Goal: Task Accomplishment & Management: Manage account settings

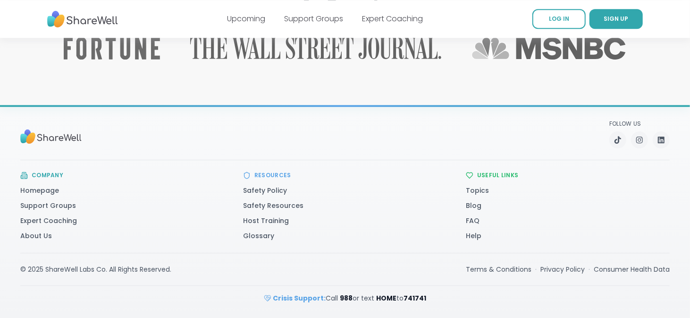
scroll to position [2138, 0]
click at [45, 231] on link "About Us" at bounding box center [36, 235] width 32 height 9
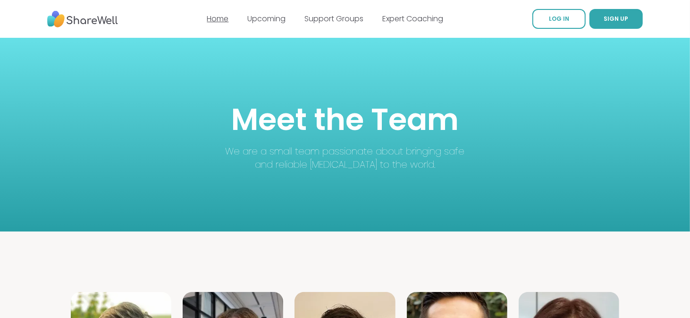
click at [207, 17] on link "Home" at bounding box center [218, 18] width 22 height 11
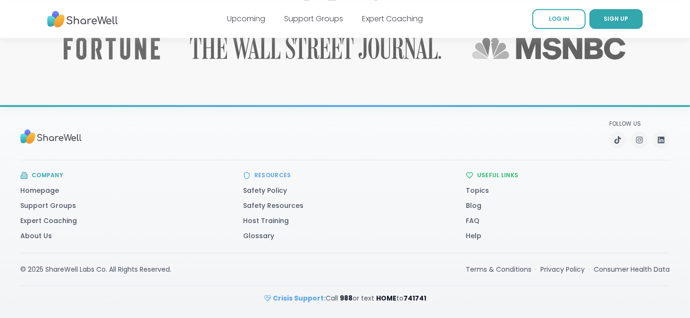
scroll to position [2138, 0]
click at [476, 216] on link "FAQ" at bounding box center [473, 220] width 14 height 9
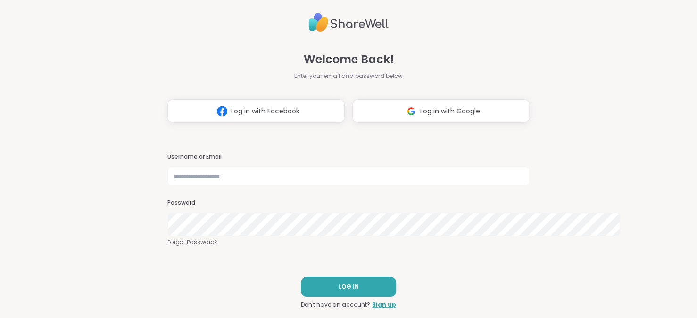
scroll to position [17, 0]
click at [339, 291] on span "LOG IN" at bounding box center [349, 286] width 20 height 8
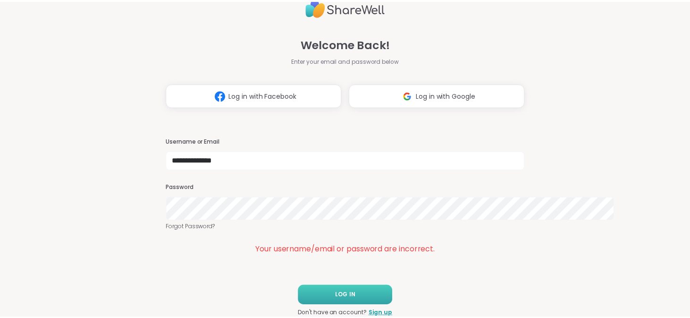
scroll to position [32, 0]
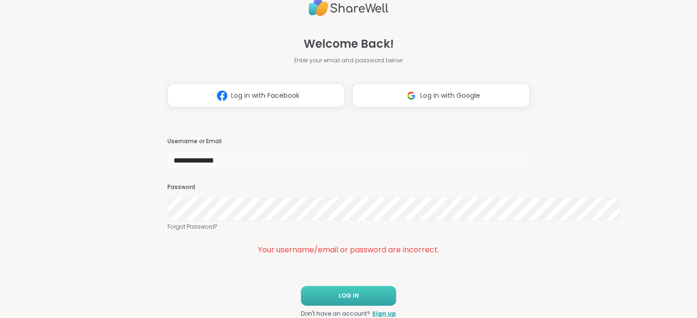
drag, startPoint x: 128, startPoint y: 132, endPoint x: 200, endPoint y: 127, distance: 72.3
click at [200, 151] on input "**********" at bounding box center [348, 160] width 362 height 19
type input "**********"
click at [339, 294] on span "LOG IN" at bounding box center [349, 295] width 20 height 8
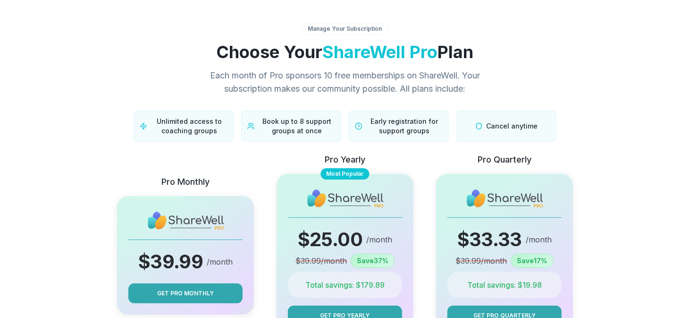
scroll to position [336, 0]
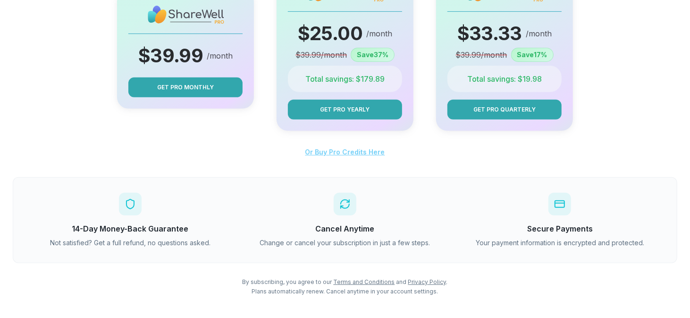
click at [316, 148] on span "Or Buy Pro Credits Here" at bounding box center [345, 152] width 80 height 8
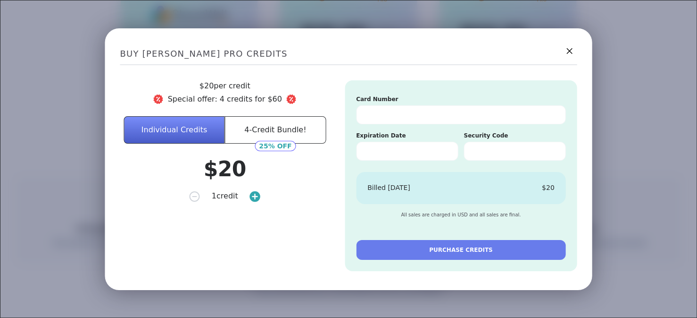
click at [255, 198] on line at bounding box center [255, 195] width 0 height 5
click at [257, 202] on circle at bounding box center [257, 196] width 12 height 12
click at [564, 45] on icon at bounding box center [570, 51] width 12 height 12
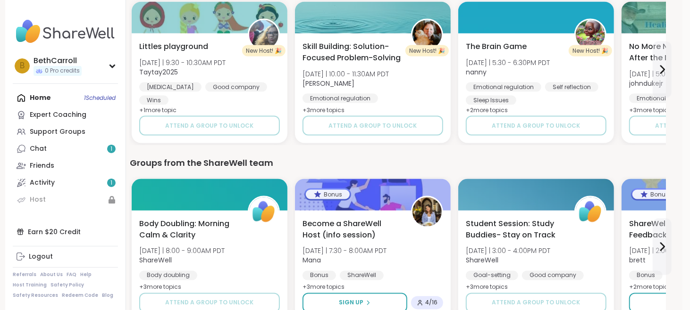
scroll to position [869, 25]
click at [664, 74] on icon at bounding box center [663, 70] width 4 height 8
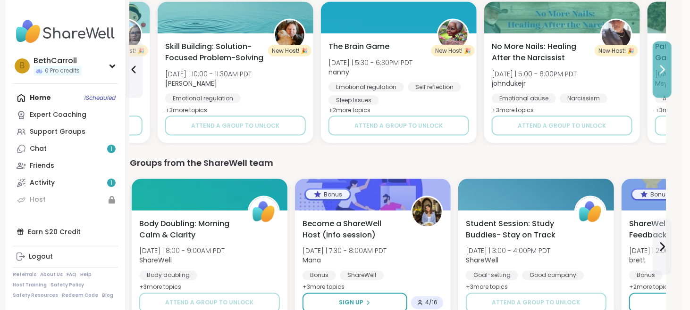
click at [664, 74] on icon at bounding box center [663, 70] width 4 height 8
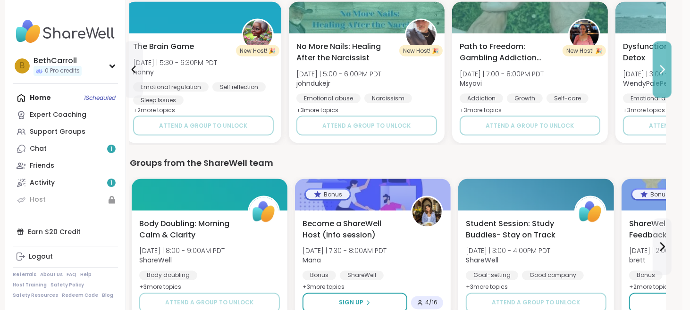
click at [664, 74] on icon at bounding box center [663, 70] width 4 height 8
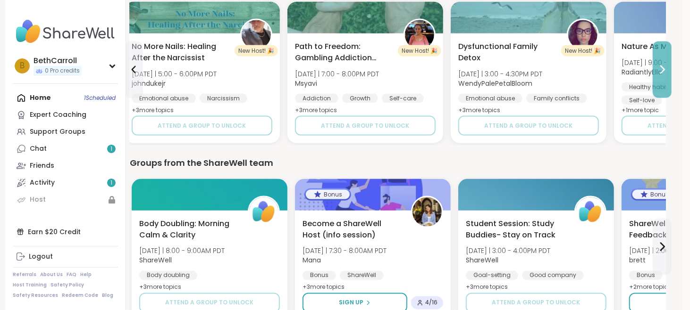
click at [664, 74] on icon at bounding box center [663, 70] width 4 height 8
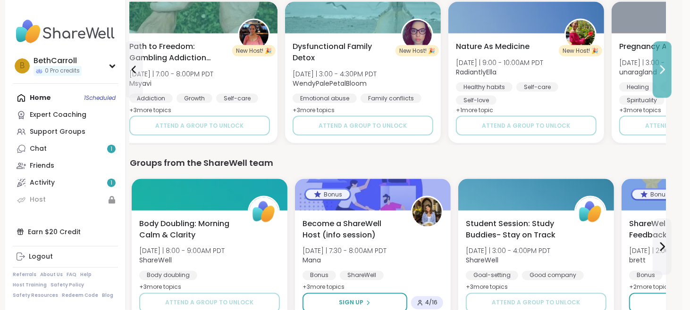
click at [664, 74] on icon at bounding box center [663, 70] width 4 height 8
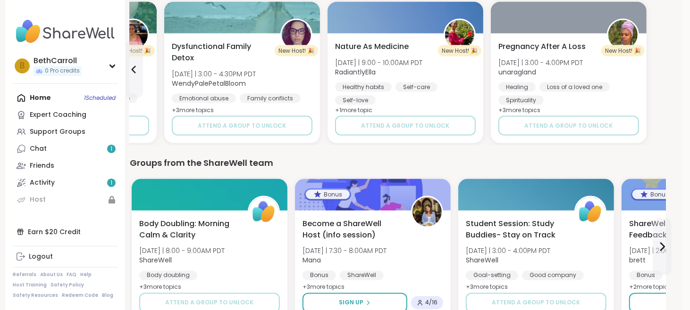
click at [646, 127] on div "Pregnancy After A Loss Sun 10/26 | 3:00 - 4:00PM PDT unaragland Healing Loss of…" at bounding box center [569, 88] width 156 height 110
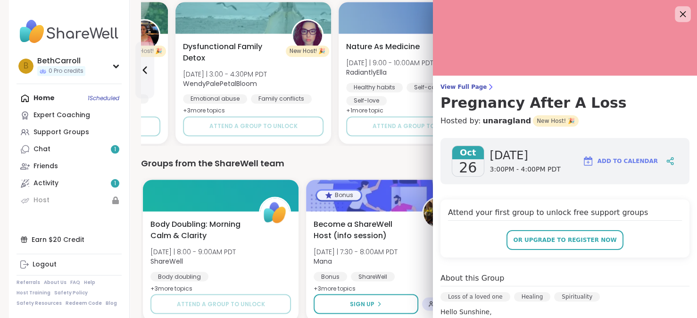
click at [677, 13] on icon at bounding box center [683, 14] width 12 height 12
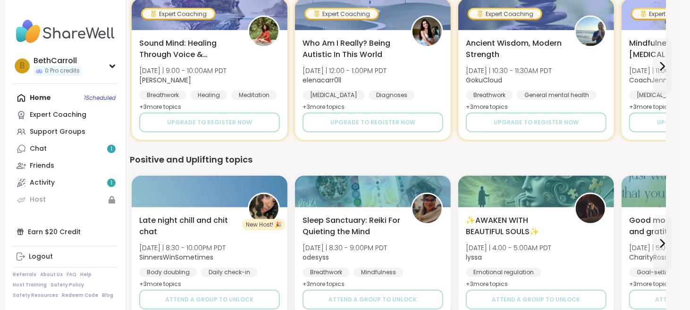
scroll to position [491, 25]
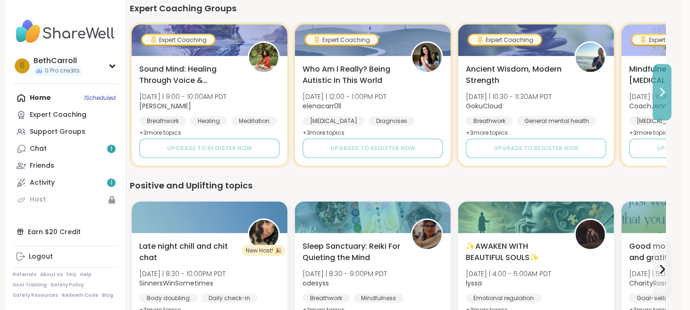
click at [668, 98] on icon at bounding box center [661, 92] width 11 height 11
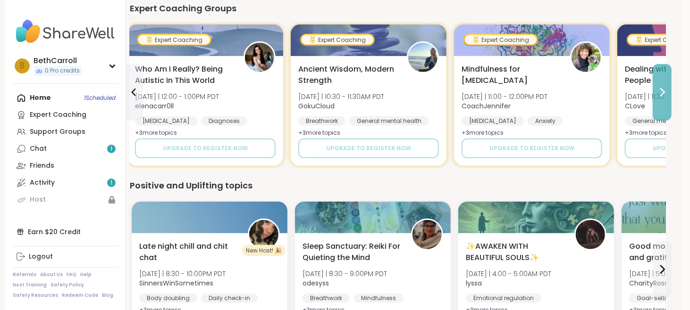
click at [668, 98] on icon at bounding box center [661, 92] width 11 height 11
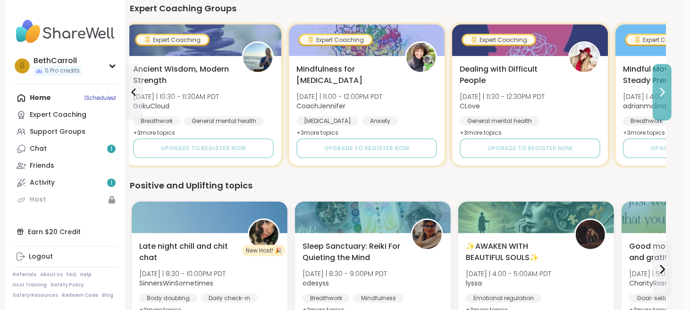
click at [668, 98] on icon at bounding box center [661, 92] width 11 height 11
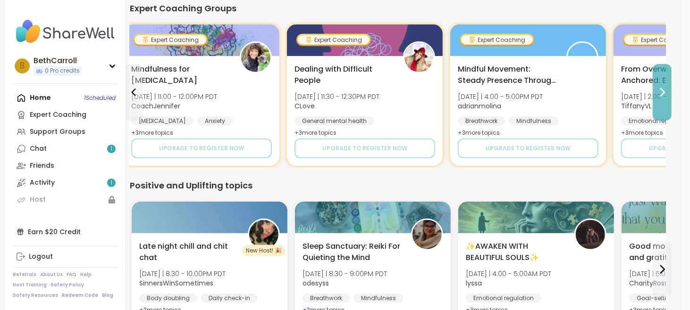
click at [668, 98] on icon at bounding box center [661, 92] width 11 height 11
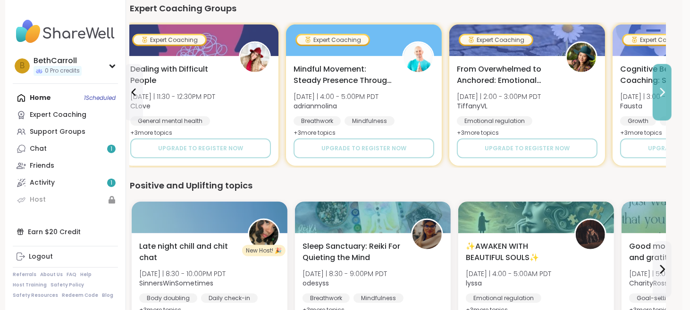
click at [668, 98] on icon at bounding box center [661, 92] width 11 height 11
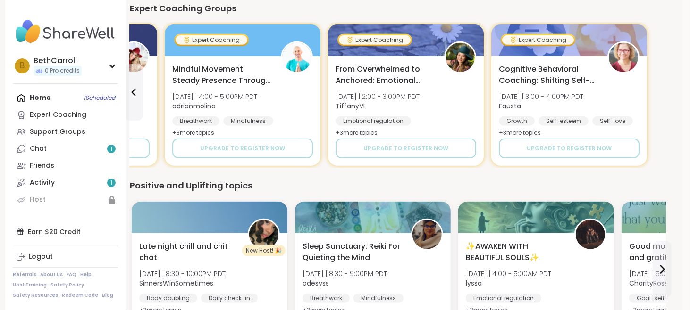
click at [647, 133] on div "Cognitive Behavioral Coaching: Shifting Self-Talk Tue 10/14 | 3:00 - 4:00PM PDT…" at bounding box center [569, 111] width 156 height 110
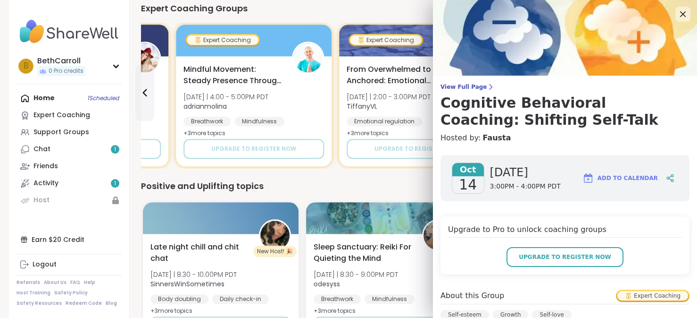
click at [319, 15] on div "Expert Coaching Groups" at bounding box center [409, 8] width 536 height 13
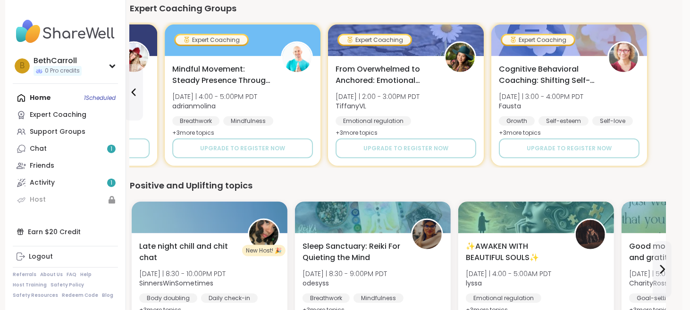
scroll to position [617, 25]
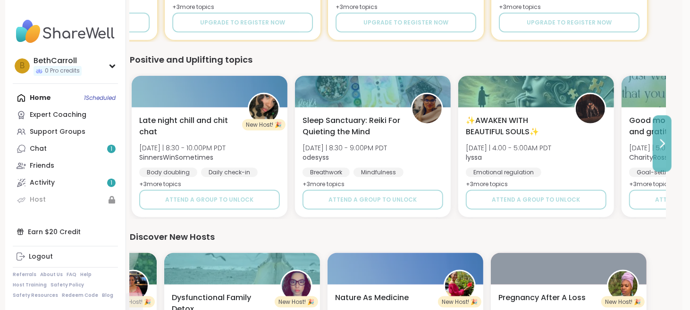
click at [664, 148] on icon at bounding box center [663, 144] width 4 height 8
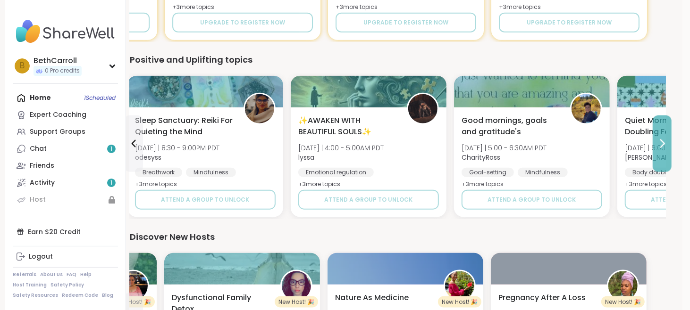
click at [664, 148] on icon at bounding box center [663, 144] width 4 height 8
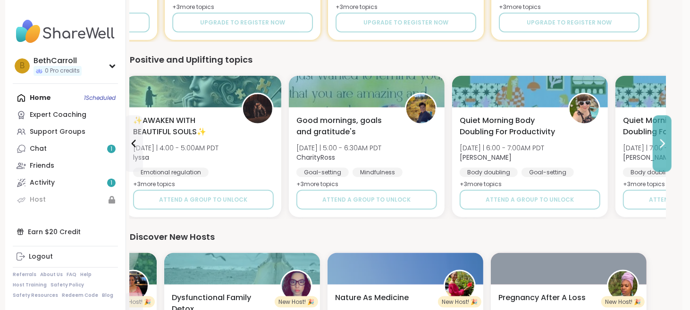
click at [664, 148] on icon at bounding box center [663, 144] width 4 height 8
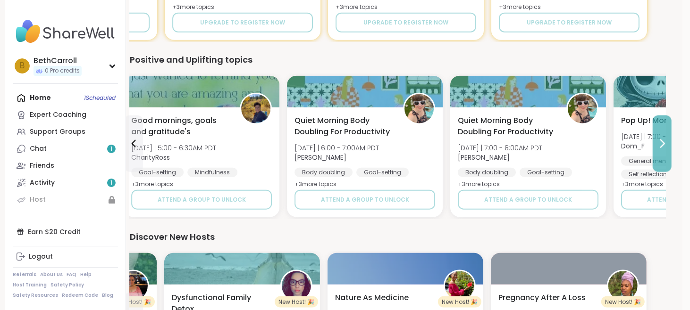
click at [664, 148] on icon at bounding box center [663, 144] width 4 height 8
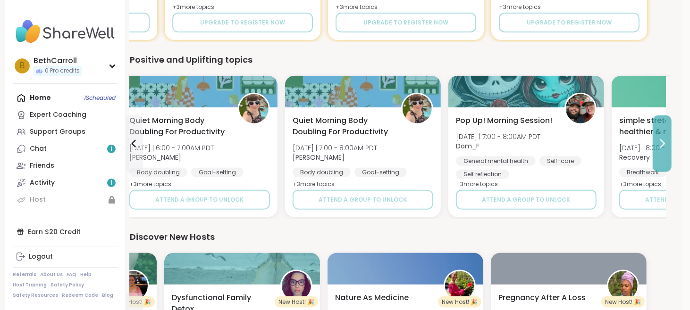
click at [664, 148] on icon at bounding box center [663, 144] width 4 height 8
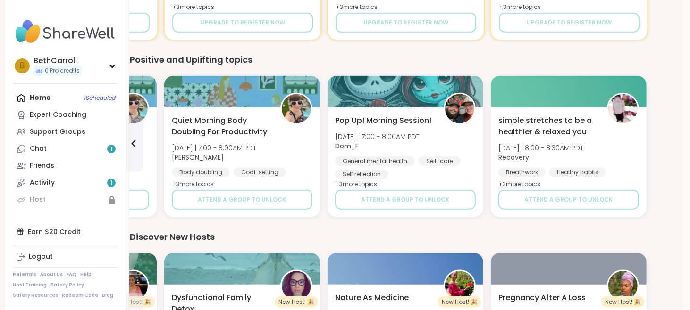
click at [646, 196] on div "simple stretches to be a healthier & relaxed you Fri 10/10 | 8:00 - 8:30AM PDT …" at bounding box center [569, 163] width 156 height 110
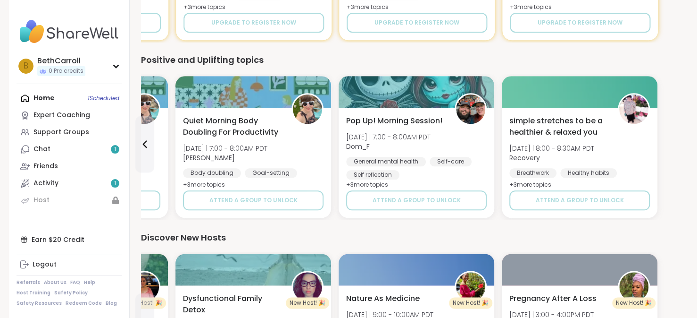
click at [366, 67] on div "Positive and Uplifting topics" at bounding box center [409, 59] width 536 height 13
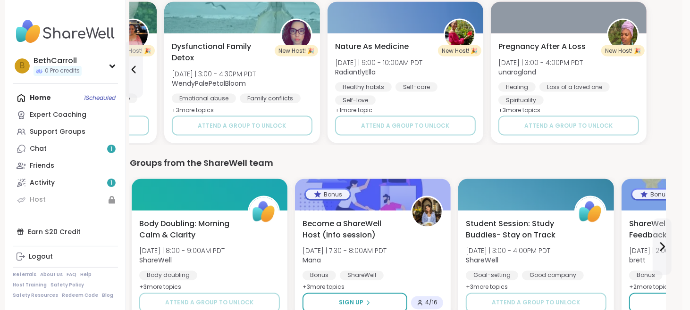
scroll to position [995, 25]
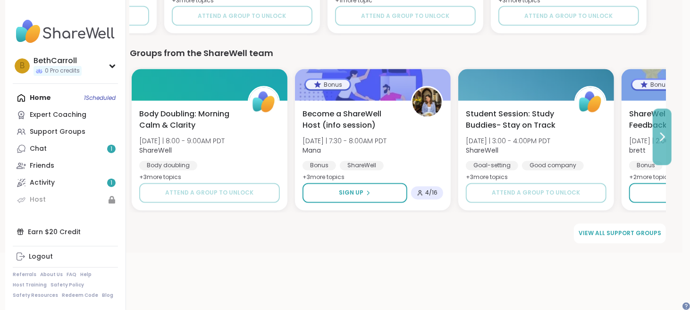
click at [668, 143] on icon at bounding box center [661, 137] width 11 height 11
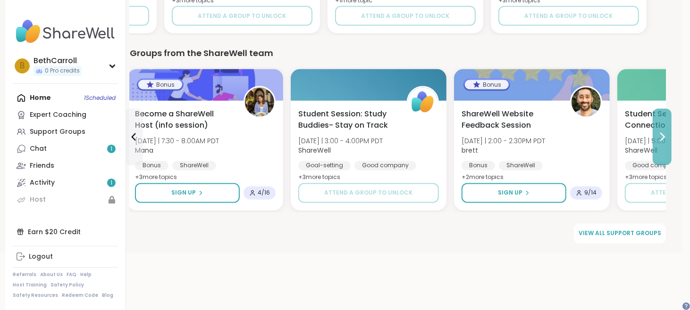
click at [668, 143] on icon at bounding box center [661, 137] width 11 height 11
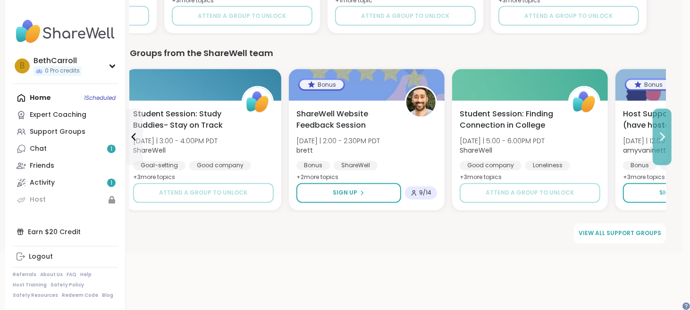
click at [668, 143] on icon at bounding box center [661, 137] width 11 height 11
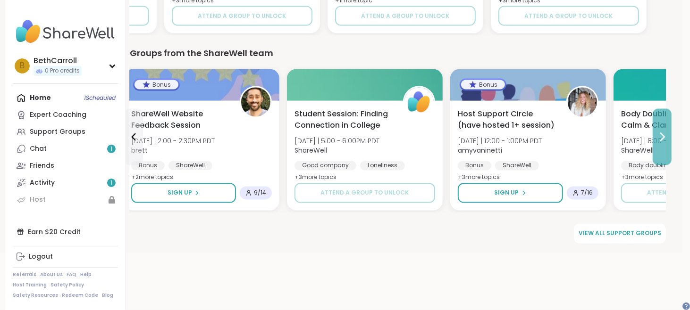
click at [668, 143] on icon at bounding box center [661, 137] width 11 height 11
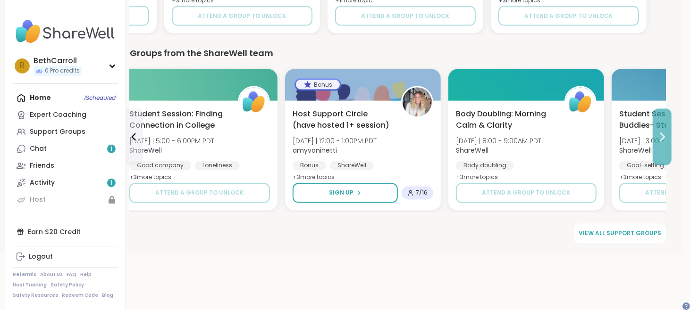
click at [668, 143] on icon at bounding box center [661, 137] width 11 height 11
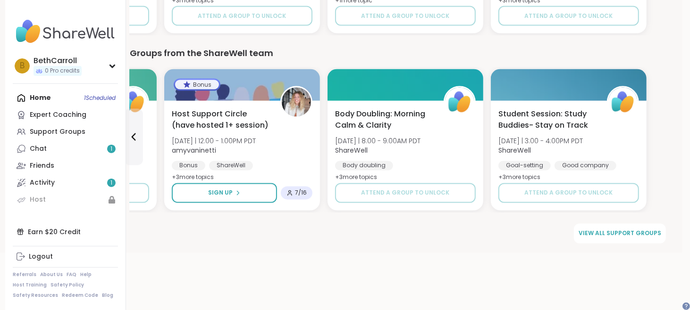
click at [646, 188] on div "Student Session: Study Buddies- Stay on Track Tue 10/21 | 3:00 - 4:00PM PDT Sha…" at bounding box center [569, 156] width 156 height 110
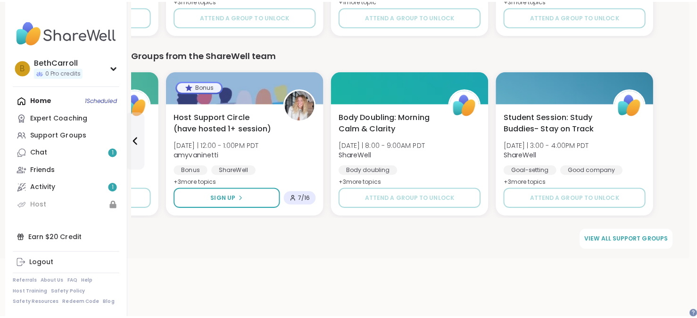
scroll to position [987, 25]
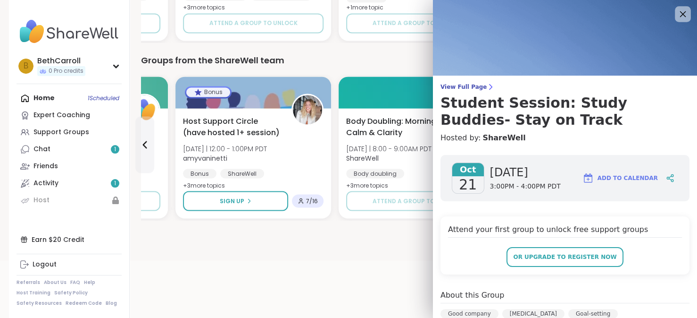
click at [677, 11] on icon at bounding box center [683, 14] width 12 height 12
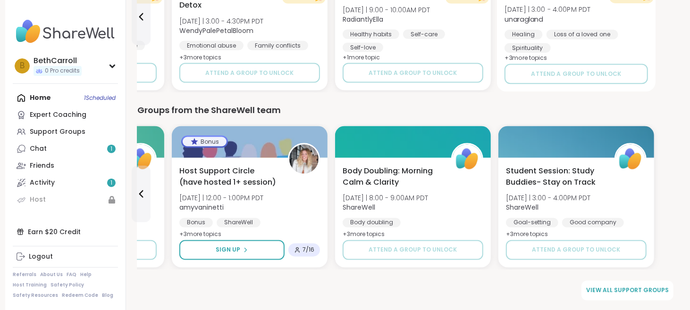
scroll to position [0, 0]
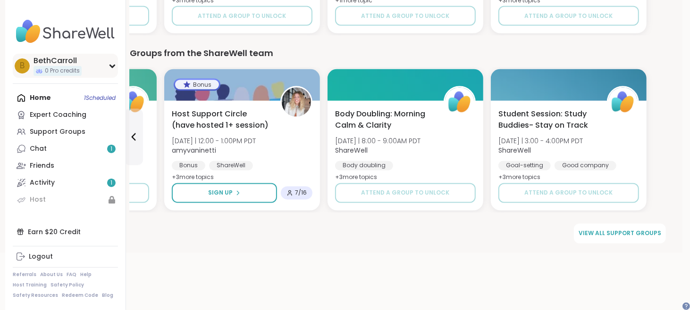
click at [116, 68] on icon at bounding box center [113, 66] width 8 height 5
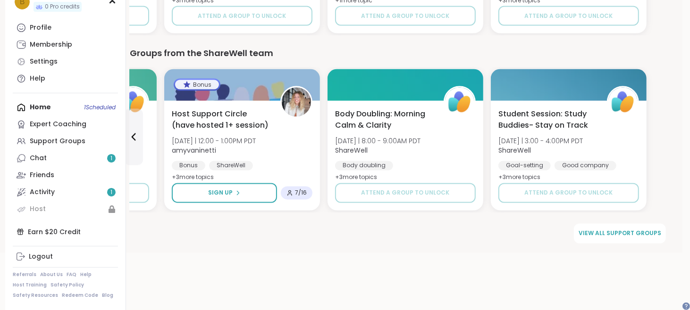
scroll to position [138, 0]
click at [57, 57] on div "Settings" at bounding box center [44, 61] width 28 height 9
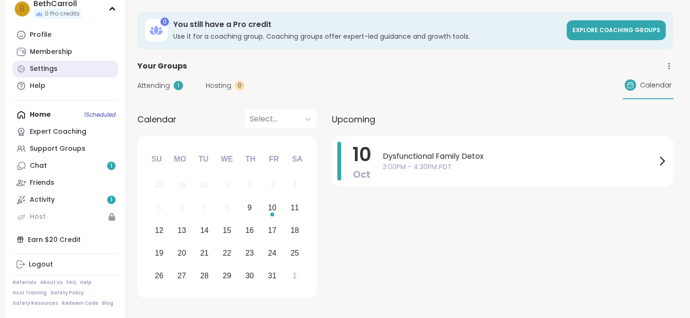
select select "**"
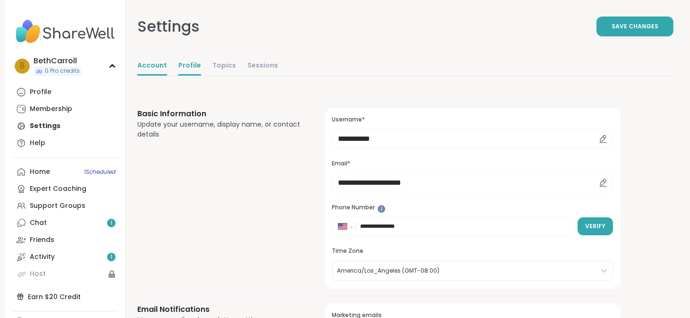
click at [201, 75] on link "Profile" at bounding box center [189, 66] width 23 height 19
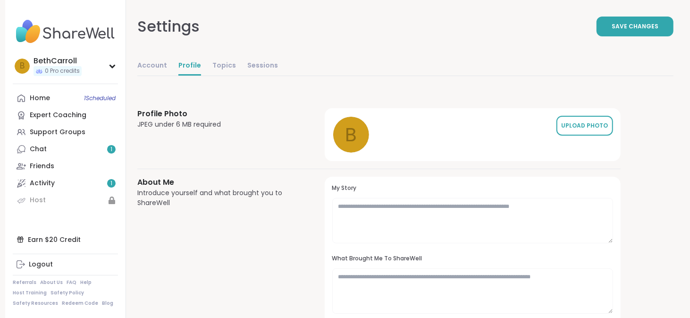
click at [608, 130] on div "UPLOAD PHOTO" at bounding box center [584, 125] width 47 height 8
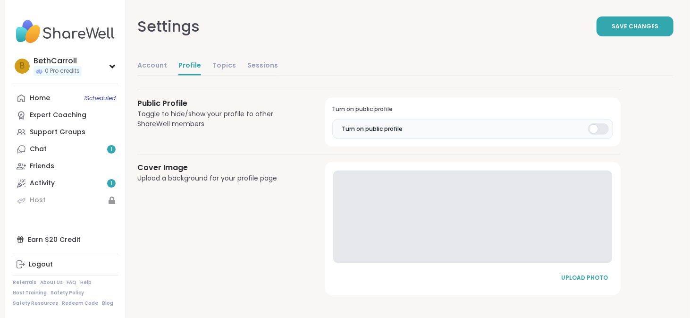
scroll to position [665, 0]
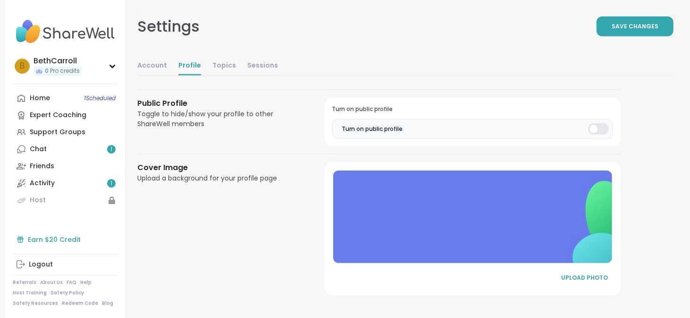
click at [90, 248] on div "Earn $20 Credit" at bounding box center [65, 239] width 105 height 17
